Goal: Task Accomplishment & Management: Complete application form

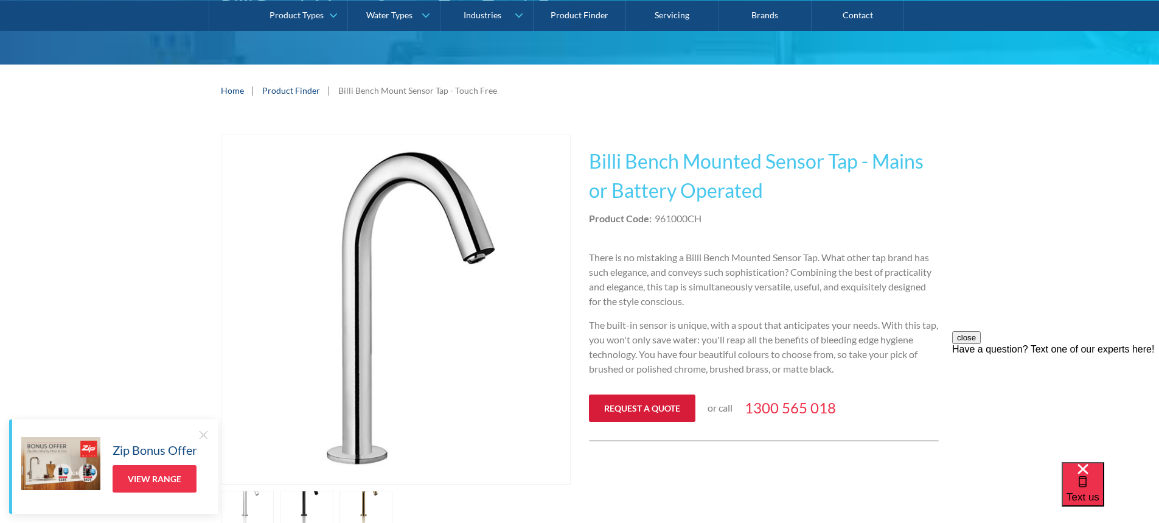
click at [660, 408] on link "Request a quote" at bounding box center [642, 407] width 106 height 27
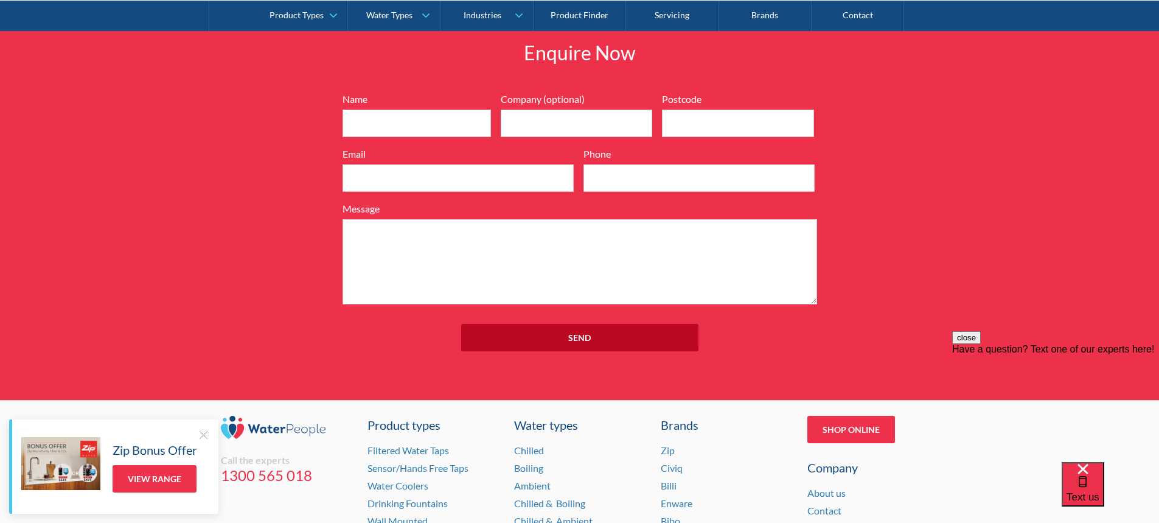
scroll to position [1380, 0]
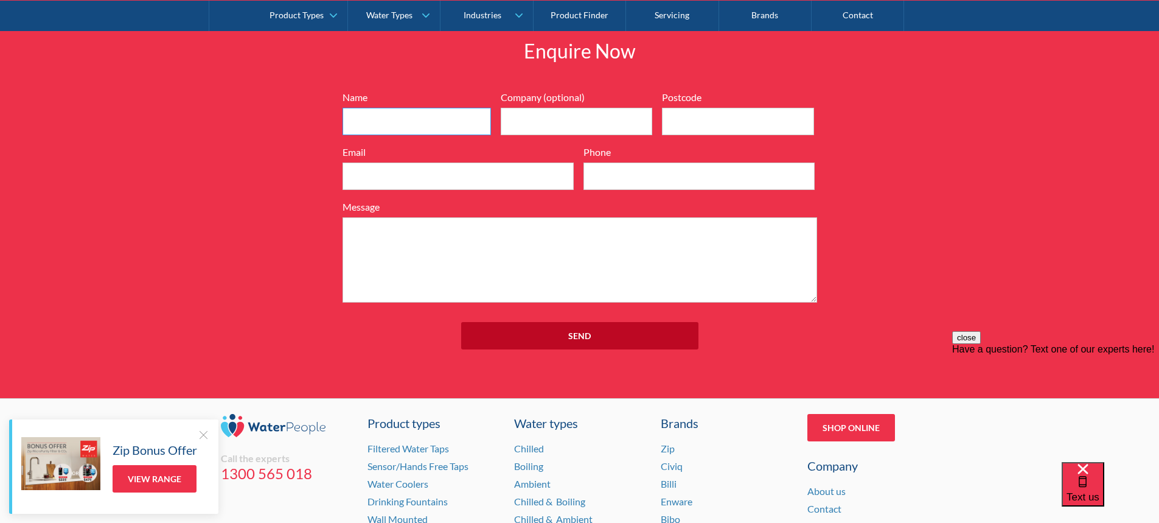
click at [372, 117] on input "Name" at bounding box center [417, 121] width 148 height 27
type input "l"
type input "Louise"
type input "Laidre Group"
type input "2041"
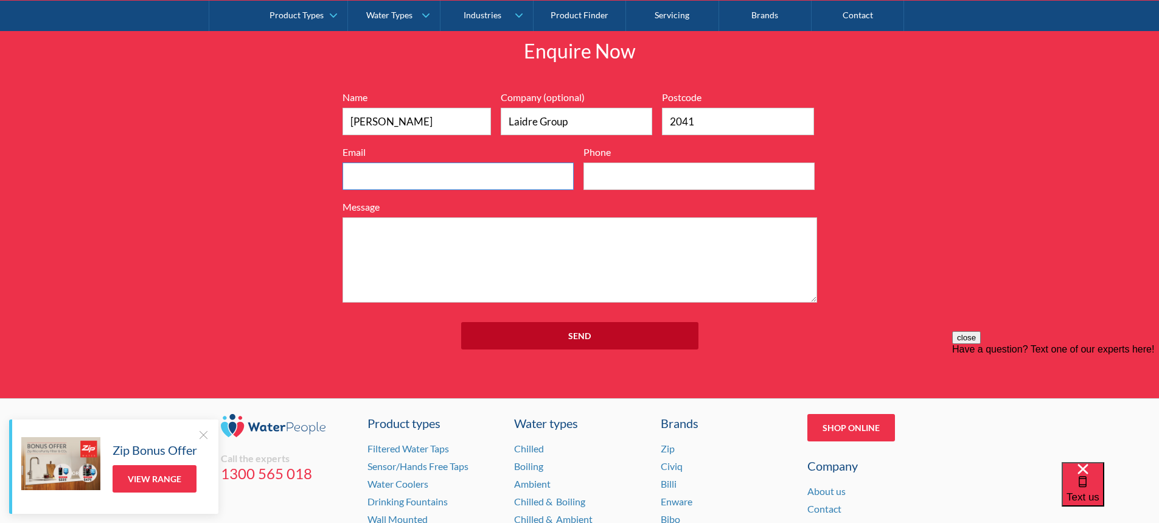
click at [368, 171] on input "Email" at bounding box center [458, 175] width 231 height 27
type input "louise.bornhorst@laidre.com.au"
type input "0409924775"
click at [516, 254] on textarea "Message" at bounding box center [580, 259] width 475 height 85
paste textarea "Billi Bench mount sensor tap 961000CH"
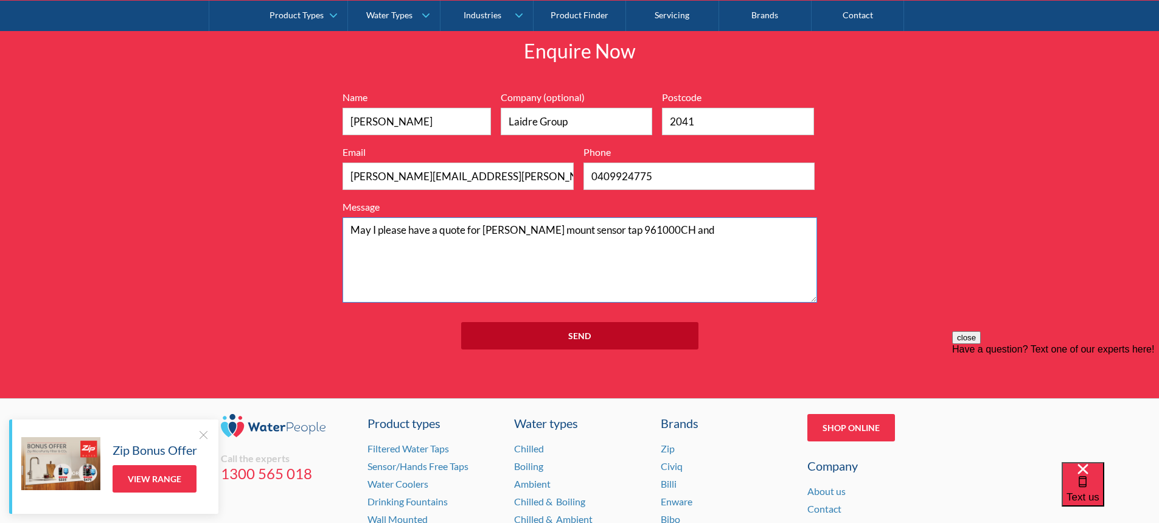
paste textarea "Billi Billi Bench Mount Sensor Soap Dispenser Chrome 982410CH"
click at [665, 228] on textarea "May I please have a quote for Billi Bench mount sensor tap 961000CH and Billi B…" at bounding box center [580, 259] width 475 height 85
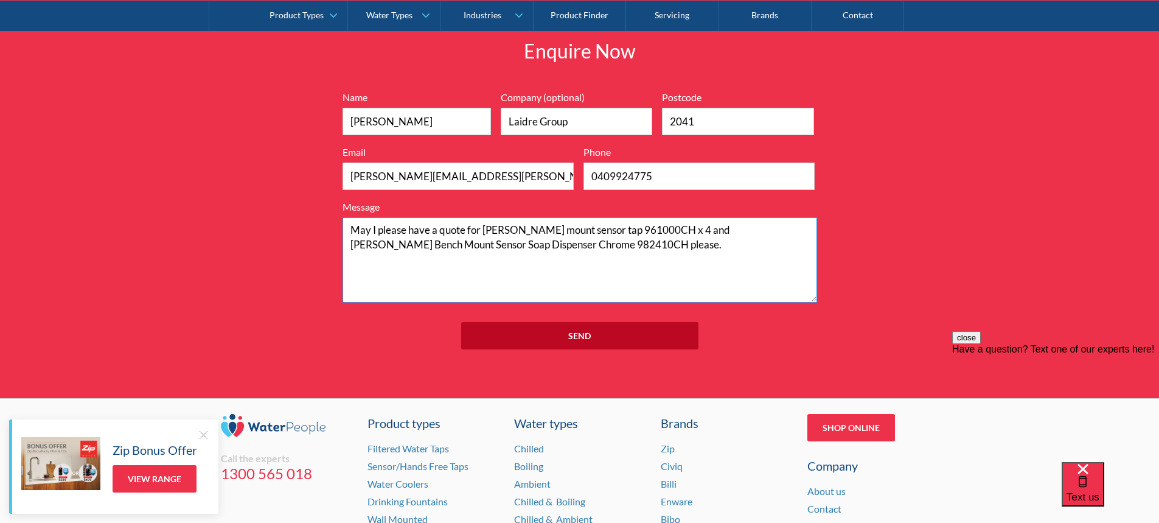
click at [548, 248] on textarea "May I please have a quote for Billi Bench mount sensor tap 961000CH x 4 and Bil…" at bounding box center [580, 259] width 475 height 85
click at [590, 246] on textarea "May I please have a quote for Billi Bench mount sensor tap 961000CH x 4 and Bil…" at bounding box center [580, 259] width 475 height 85
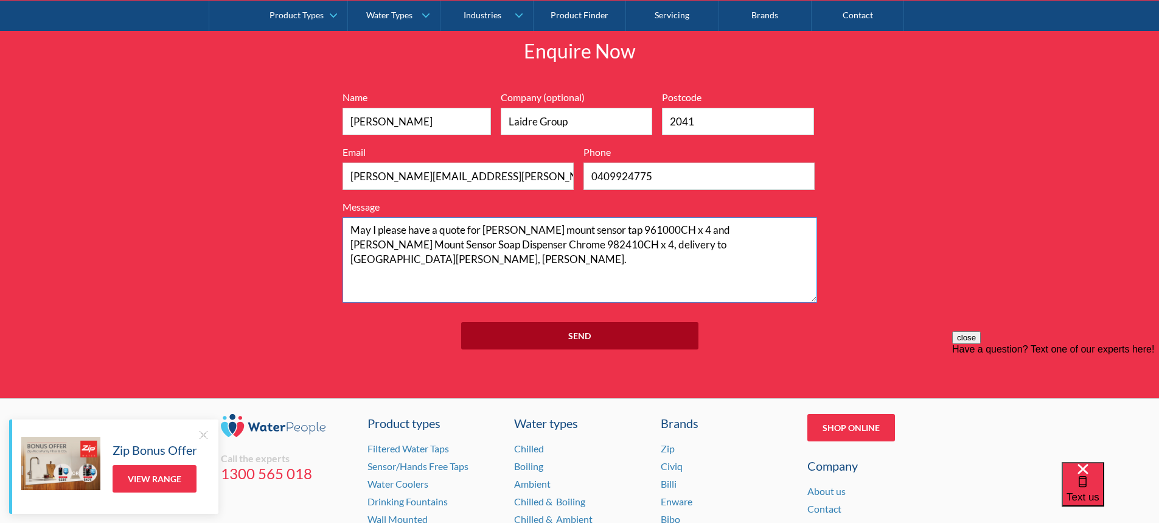
type textarea "May I please have a quote for Billi Bench mount sensor tap 961000CH x 4 and Bil…"
click at [586, 340] on input "Send" at bounding box center [579, 335] width 237 height 27
